Goal: Find specific page/section: Find specific page/section

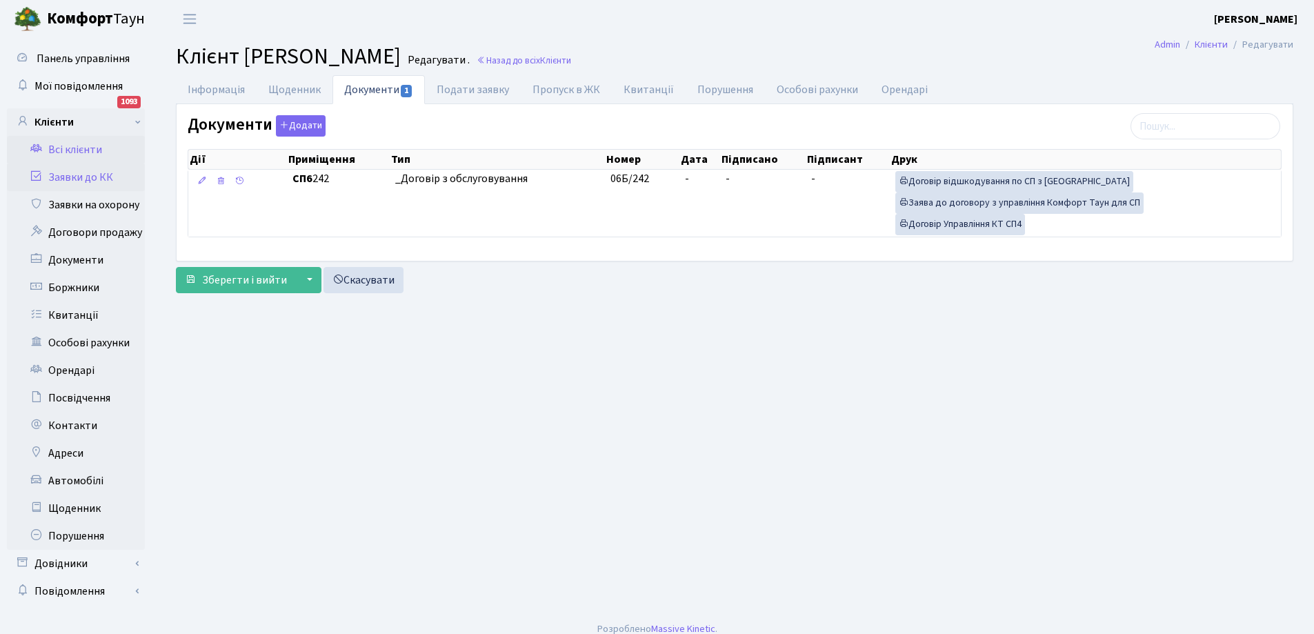
click at [90, 175] on link "Заявки до КК" at bounding box center [76, 178] width 138 height 28
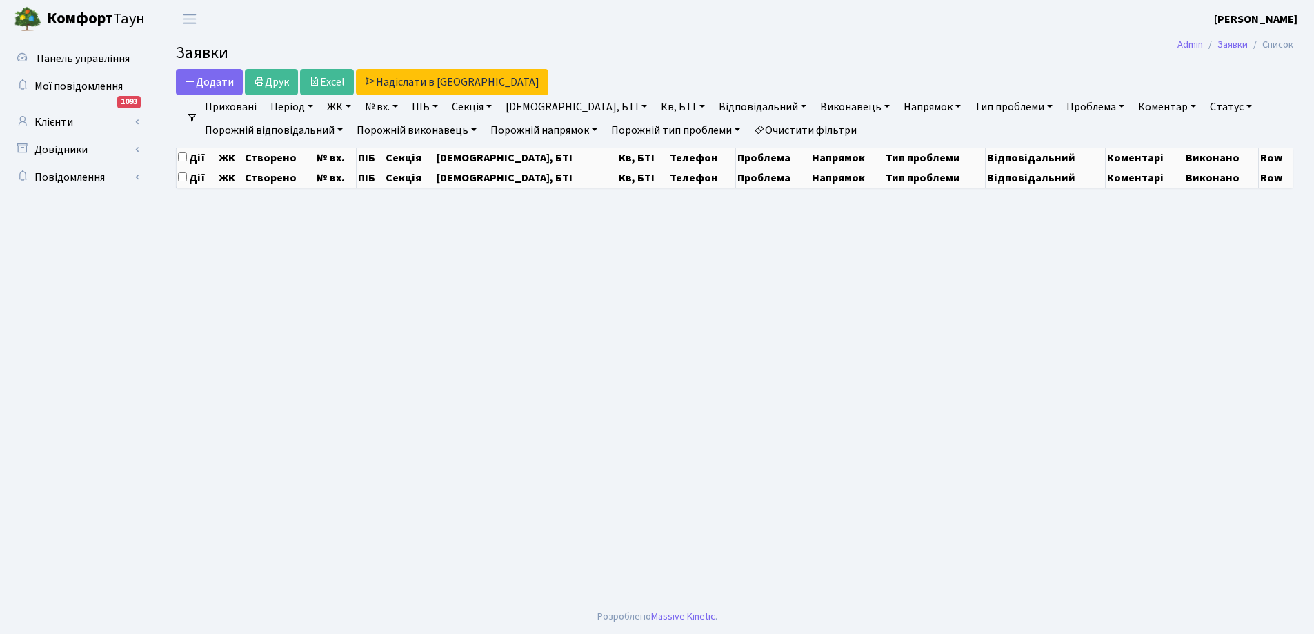
select select "25"
